Goal: Browse casually

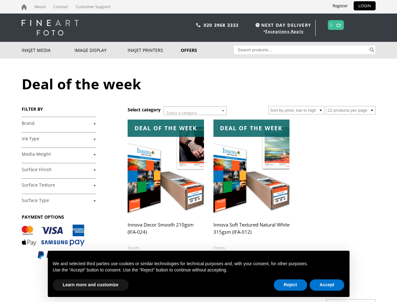
click at [195, 111] on span "Select a category" at bounding box center [182, 112] width 30 height 5
